Goal: Contribute content

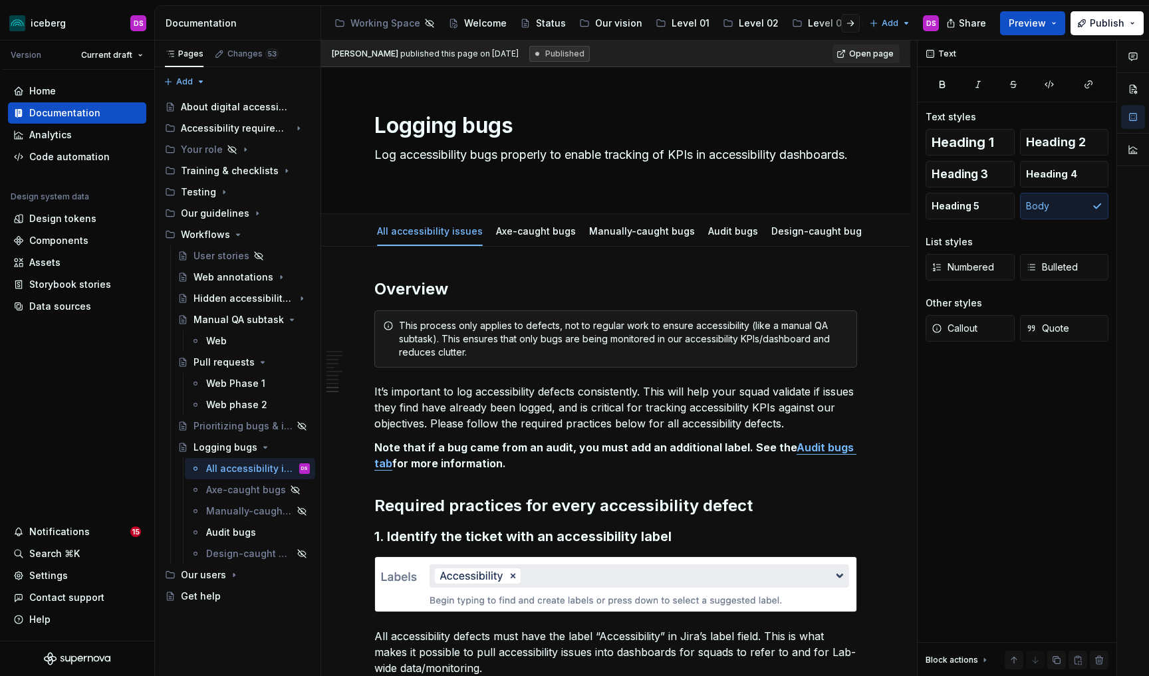
scroll to position [1986, 0]
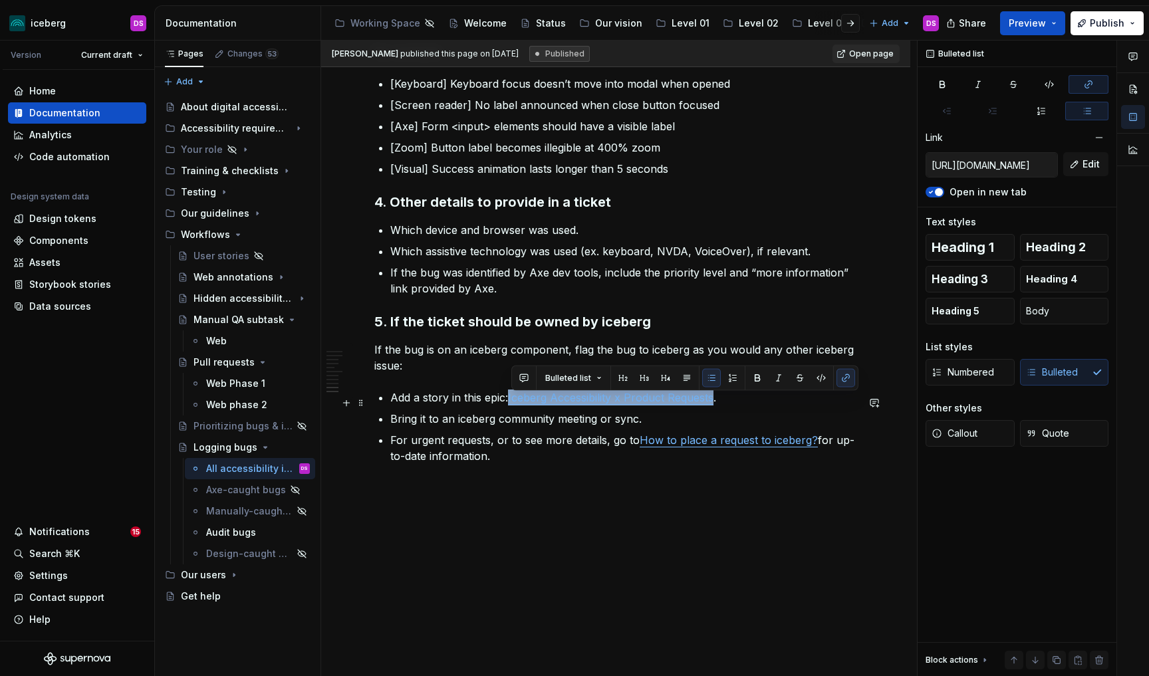
drag, startPoint x: 512, startPoint y: 406, endPoint x: 714, endPoint y: 403, distance: 202.1
click at [713, 403] on link "Iceberg Accessibility x Product Requests" at bounding box center [610, 397] width 205 height 13
click at [1087, 168] on span "Edit" at bounding box center [1090, 164] width 17 height 13
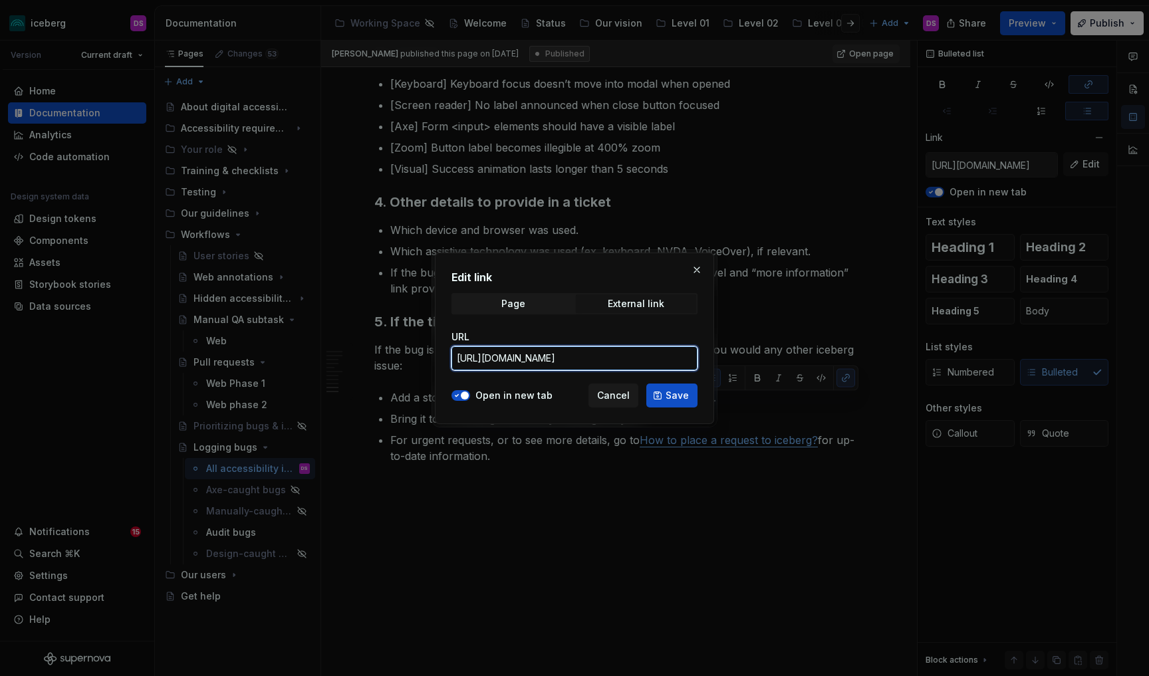
click at [597, 362] on input "[URL][DOMAIN_NAME]" at bounding box center [574, 358] width 246 height 24
paste input "[DOMAIN_NAME]"
type input "[URL][DOMAIN_NAME]"
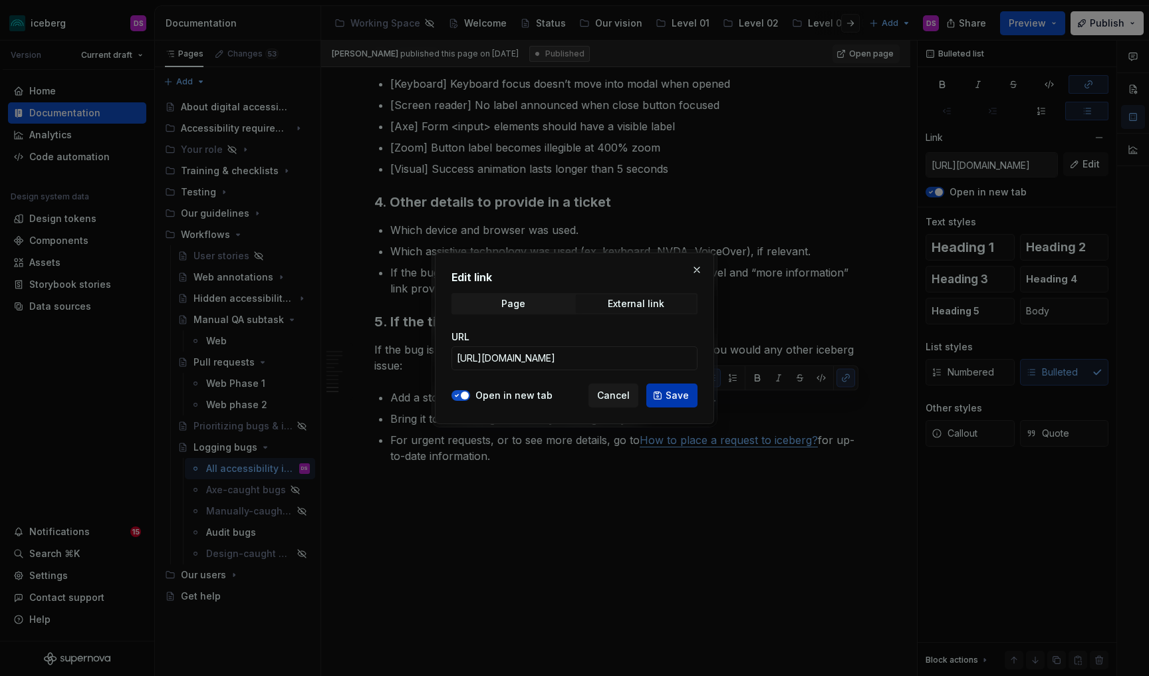
click at [675, 392] on span "Save" at bounding box center [677, 395] width 23 height 13
type input "[URL][DOMAIN_NAME]"
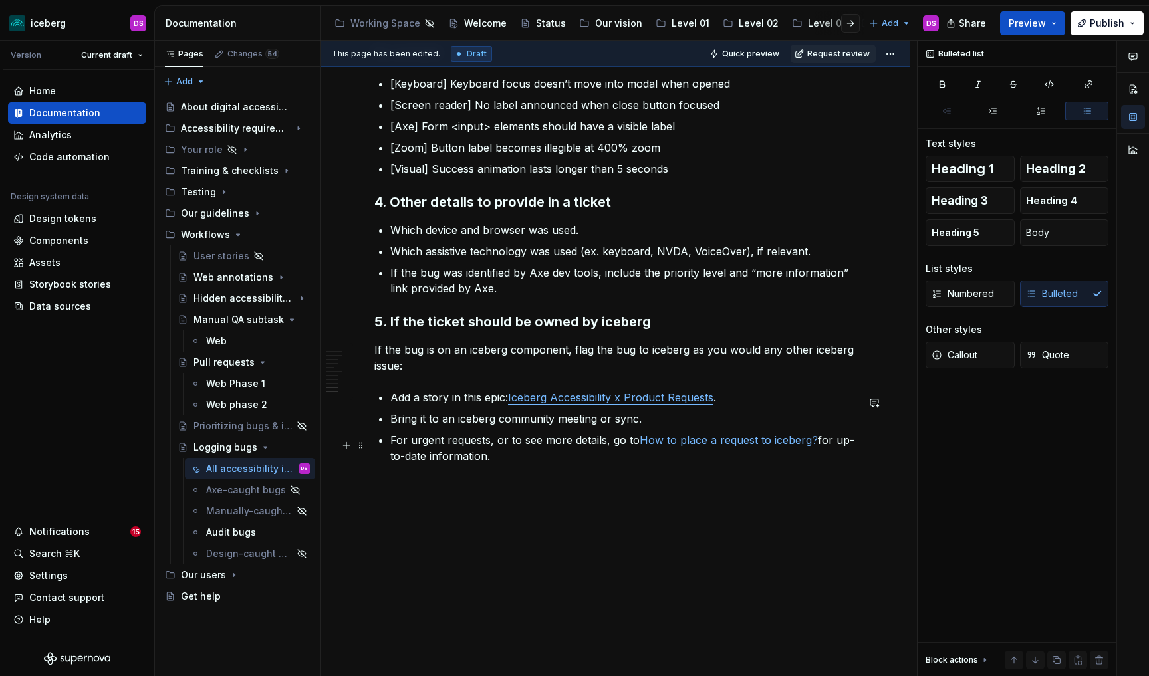
click at [606, 443] on p "For urgent requests, or to see more details, go to How to place a request to ic…" at bounding box center [623, 448] width 467 height 32
type textarea "*"
click at [1096, 25] on span "Publish" at bounding box center [1107, 23] width 35 height 13
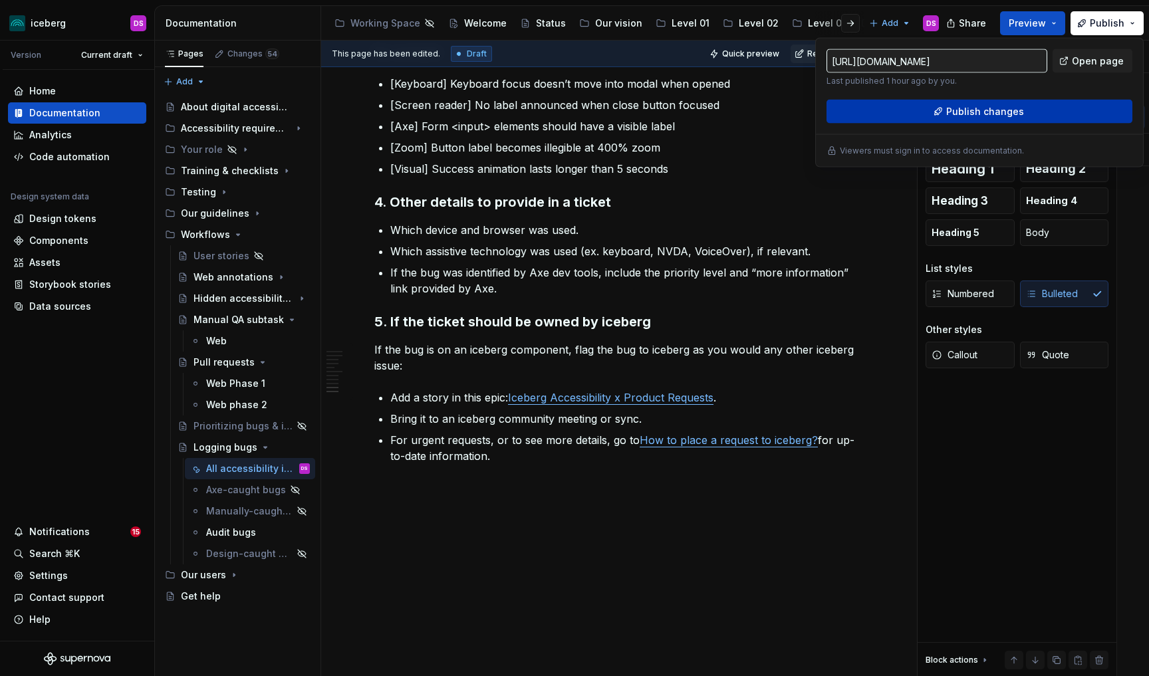
click at [951, 115] on span "Publish changes" at bounding box center [985, 111] width 78 height 13
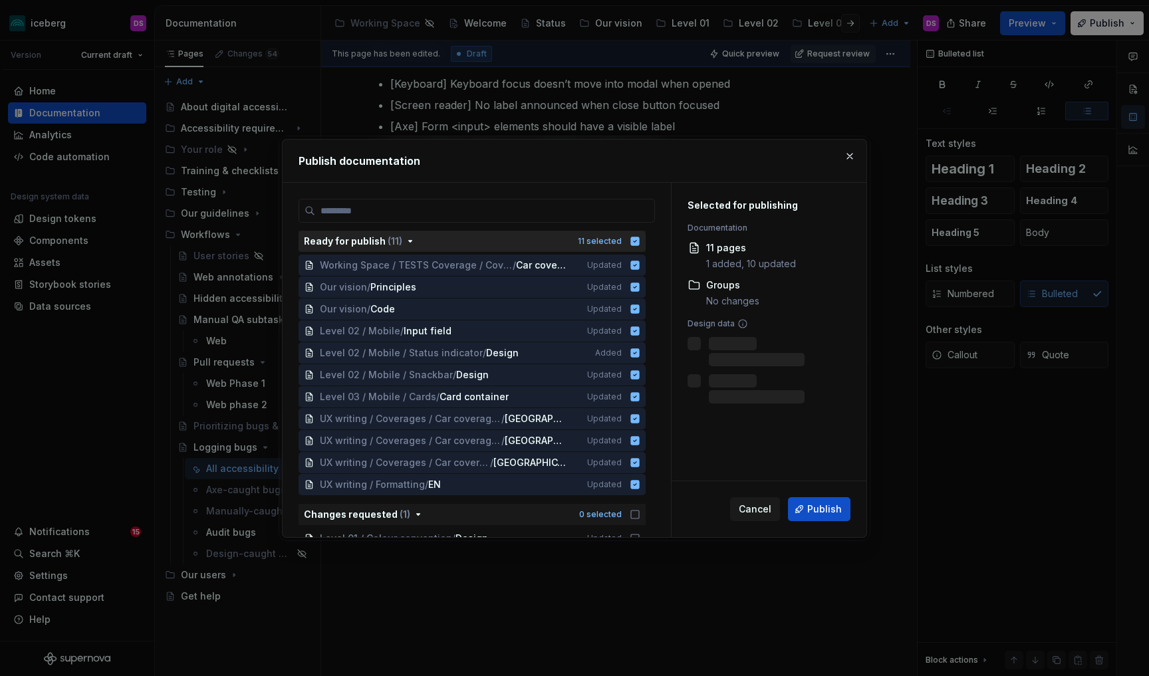
click at [640, 241] on icon "button" at bounding box center [635, 241] width 9 height 9
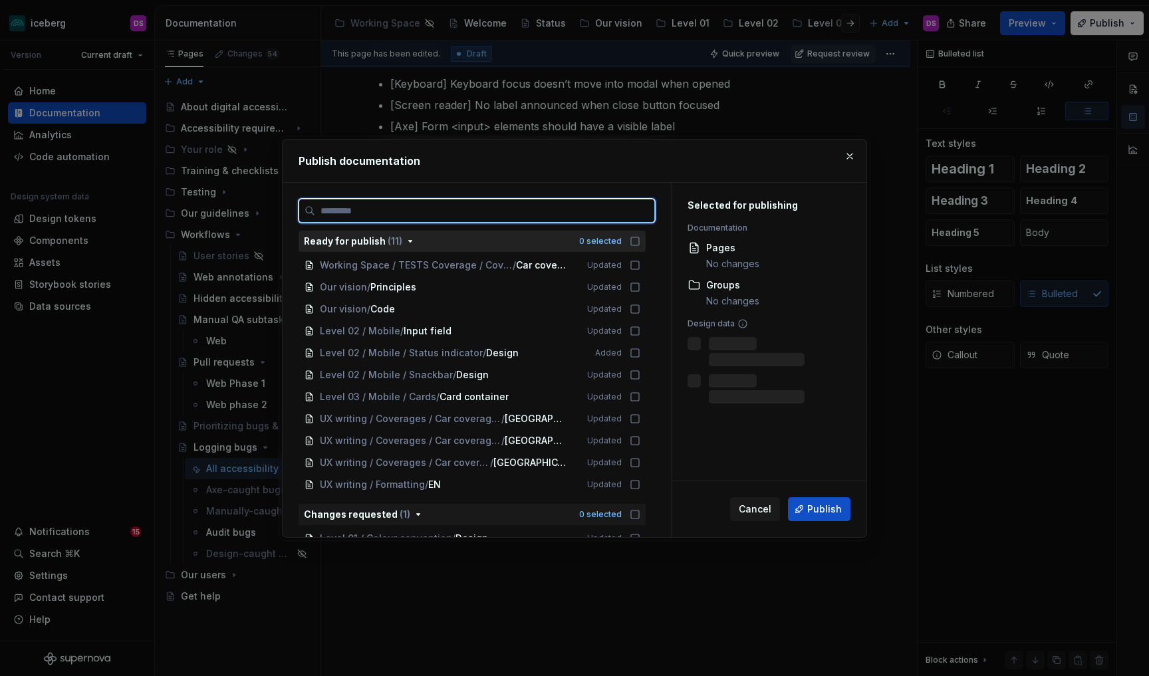
click at [608, 208] on input "search" at bounding box center [484, 210] width 339 height 13
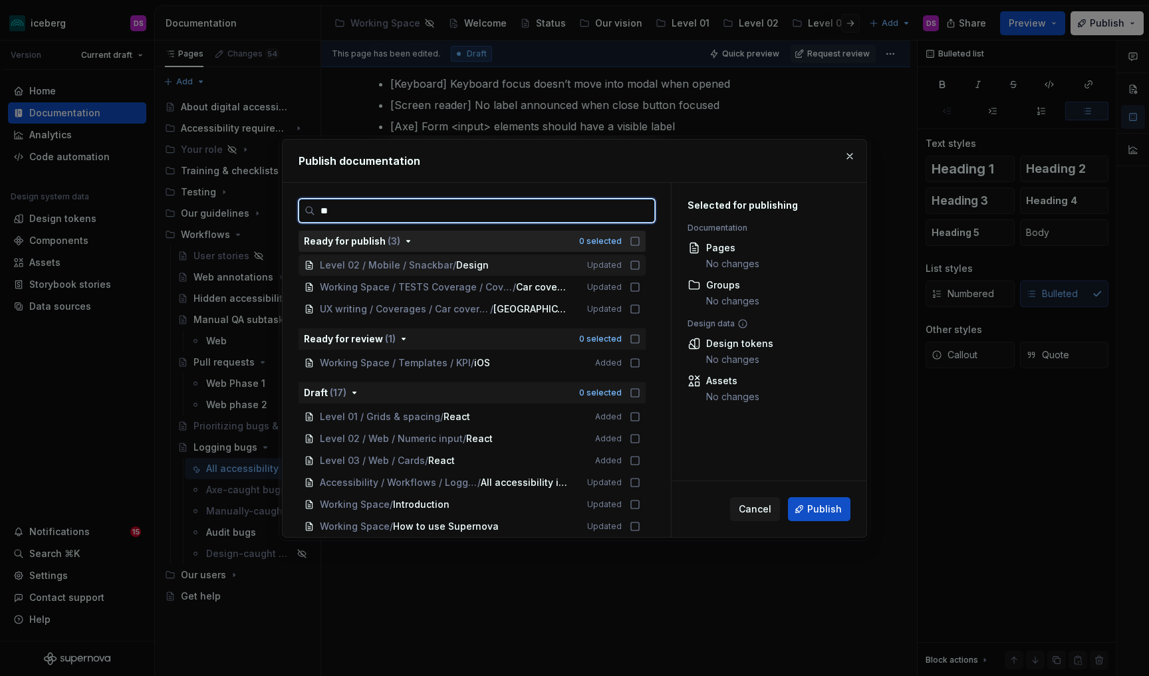
type input "***"
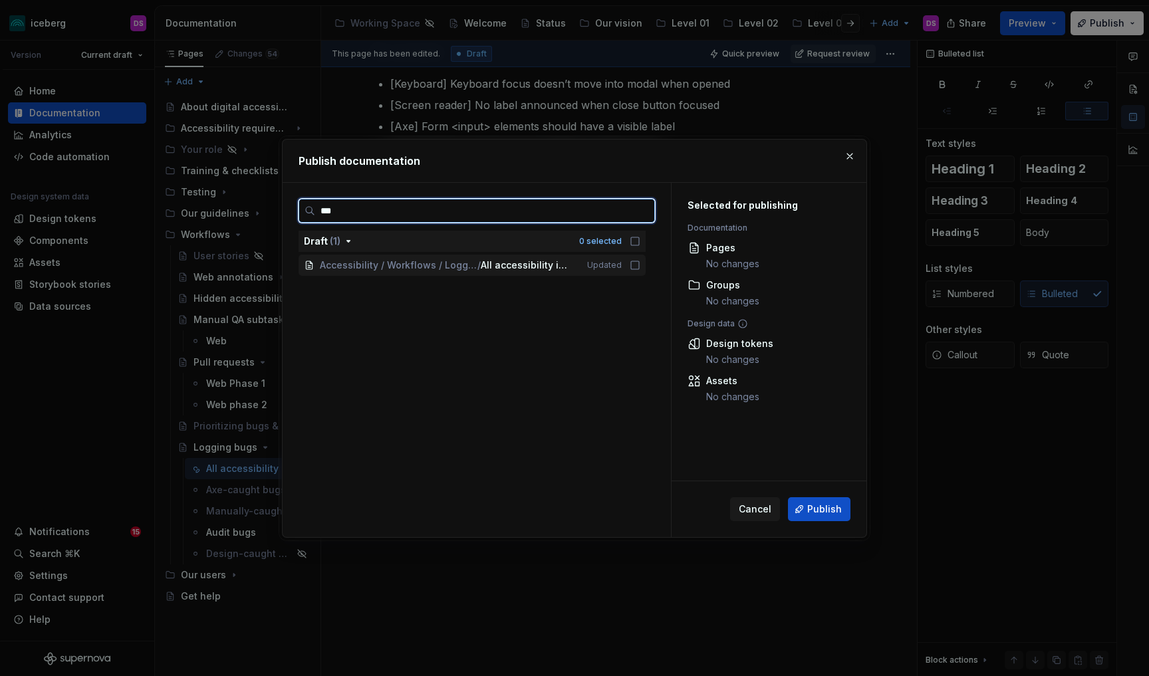
click at [640, 264] on icon at bounding box center [635, 265] width 11 height 11
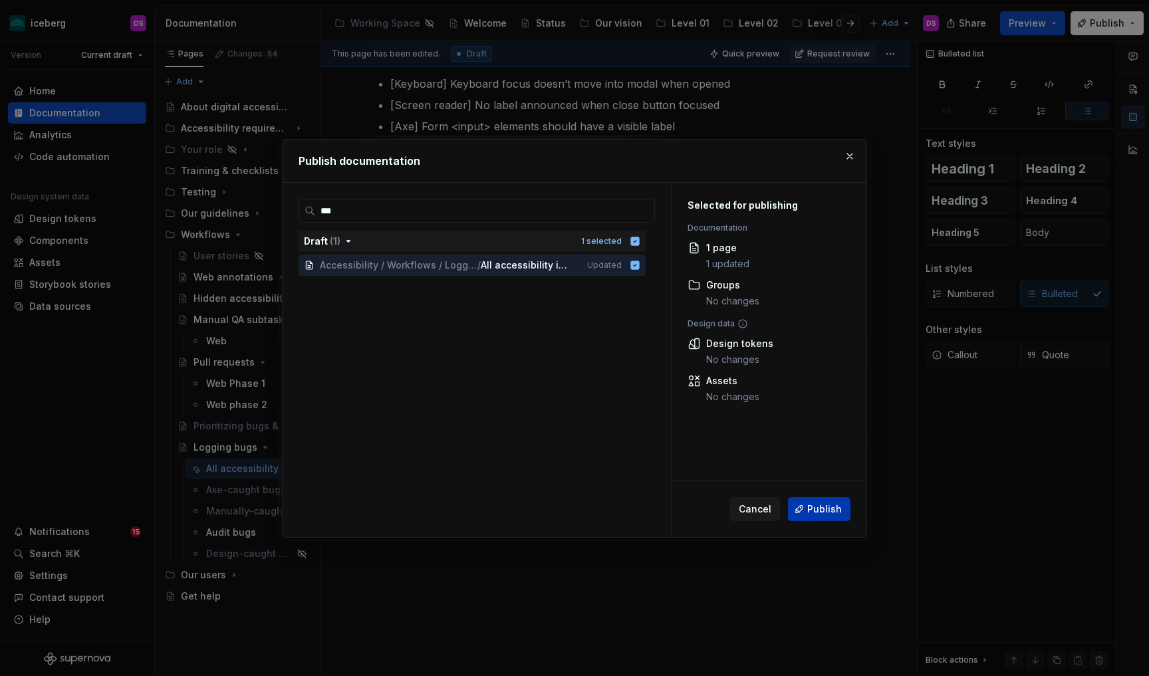
click at [835, 514] on span "Publish" at bounding box center [824, 509] width 35 height 13
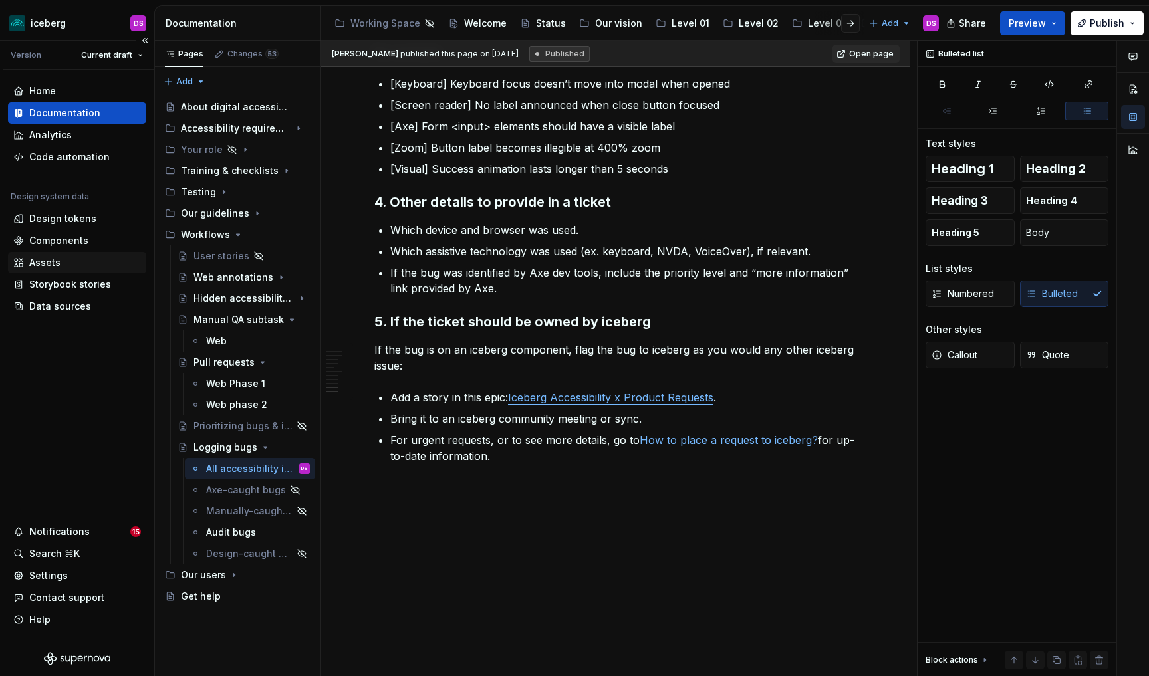
type textarea "*"
